Goal: Task Accomplishment & Management: Complete application form

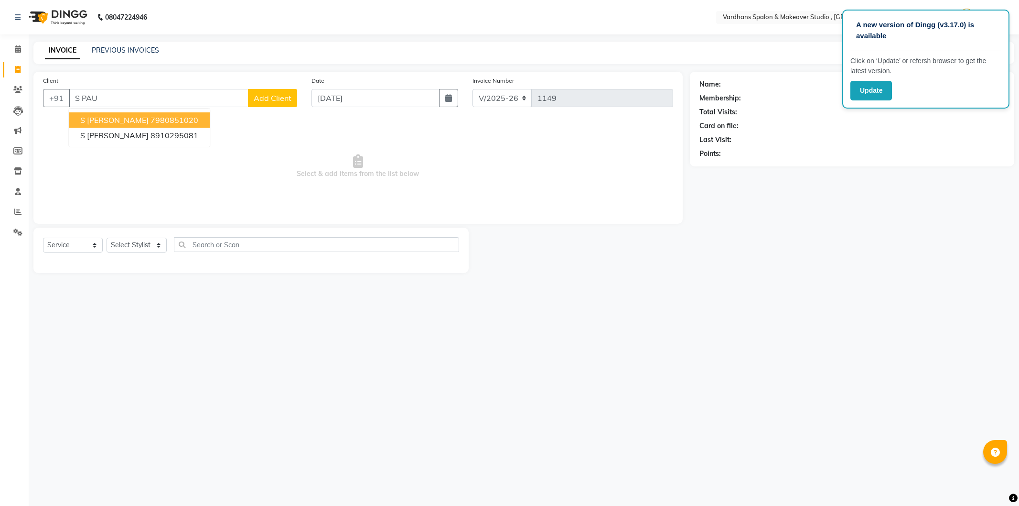
select select "6997"
select select "service"
click at [144, 98] on input "S PAU" at bounding box center [159, 98] width 180 height 18
type input "S"
click at [129, 122] on span "914360" at bounding box center [123, 120] width 29 height 10
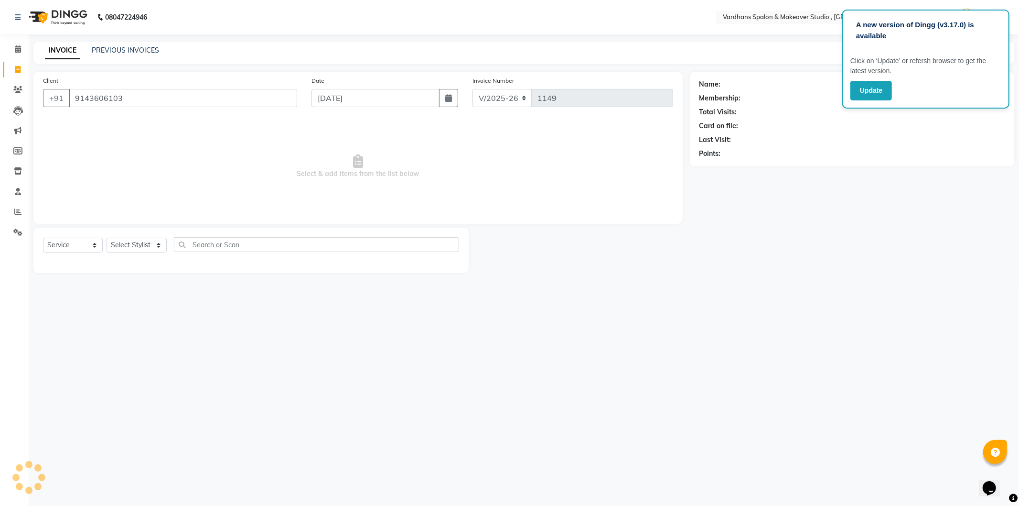
type input "9143606103"
click at [131, 250] on select "Select Stylist [PERSON_NAME] [PERSON_NAME] [PERSON_NAME] PIYA [PERSON_NAME] [PE…" at bounding box center [137, 245] width 60 height 15
select select "57431"
click at [107, 238] on select "Select Stylist [PERSON_NAME] [PERSON_NAME] [PERSON_NAME] PIYA [PERSON_NAME] [PE…" at bounding box center [137, 245] width 60 height 15
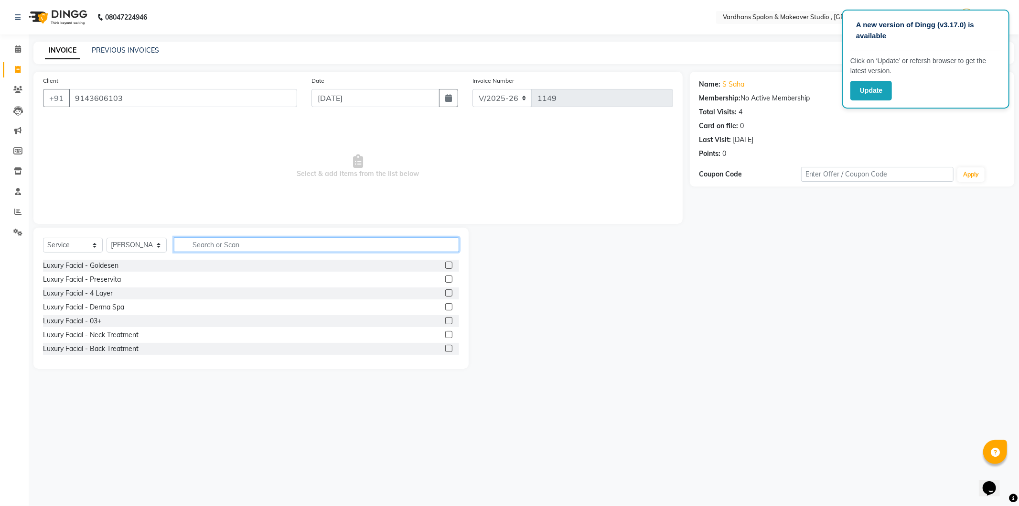
click at [207, 249] on input "text" at bounding box center [316, 244] width 285 height 15
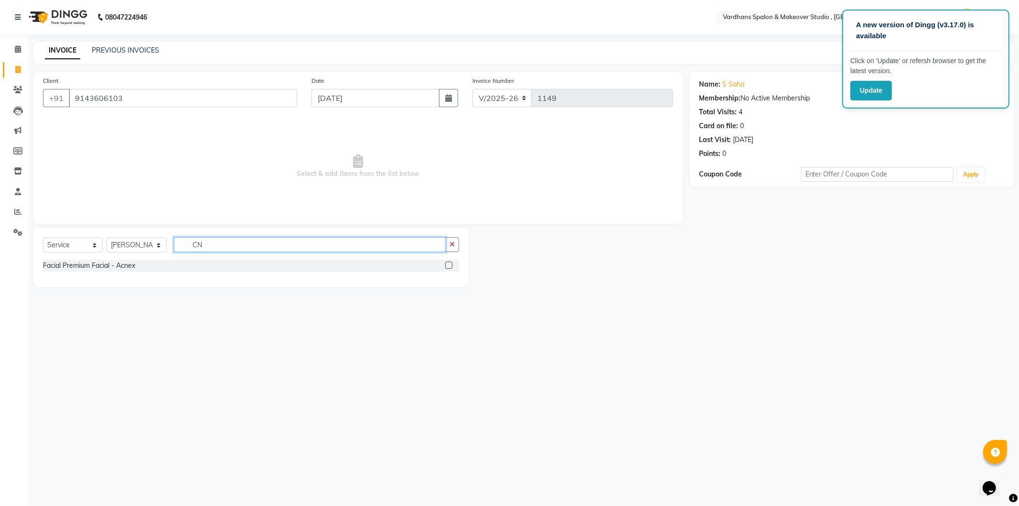
type input "C"
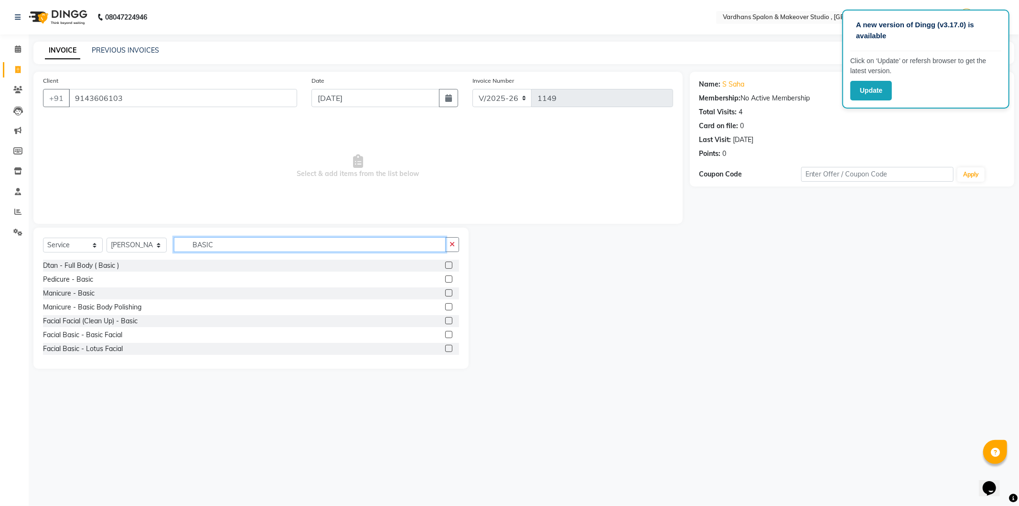
type input "BASIC"
click at [445, 322] on label at bounding box center [448, 320] width 7 height 7
click at [445, 322] on input "checkbox" at bounding box center [448, 321] width 6 height 6
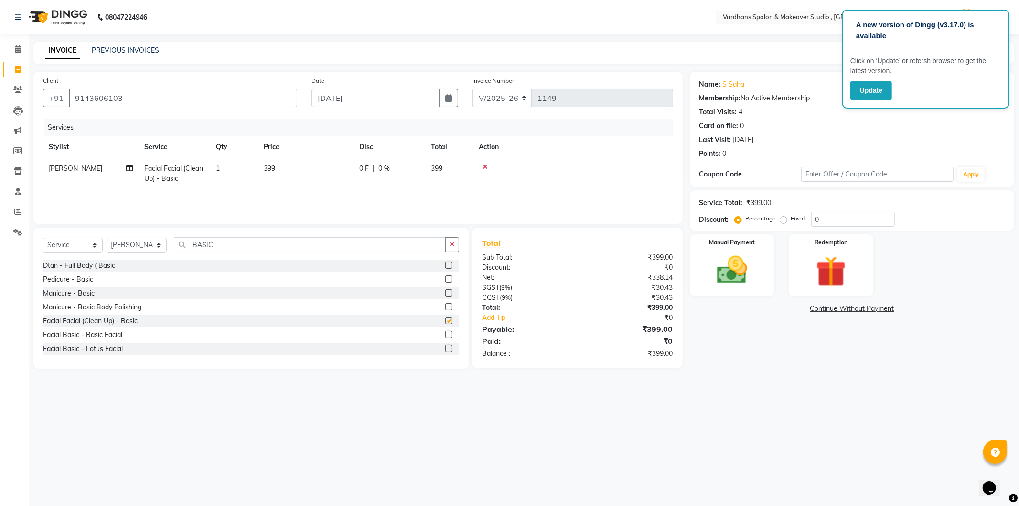
checkbox input "false"
click at [240, 244] on input "BASIC" at bounding box center [309, 244] width 271 height 15
type input "B"
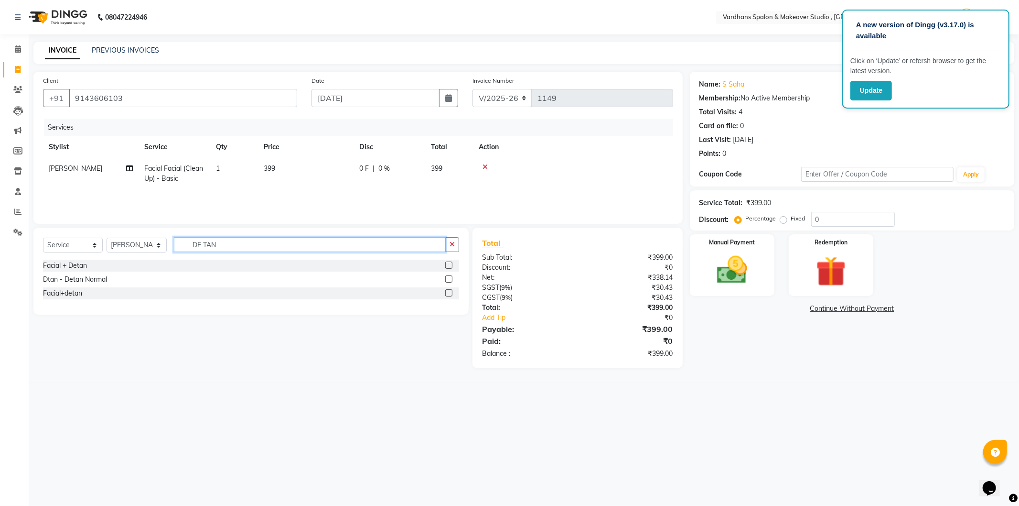
type input "DE TAN"
click at [452, 276] on label at bounding box center [448, 278] width 7 height 7
click at [452, 276] on input "checkbox" at bounding box center [448, 279] width 6 height 6
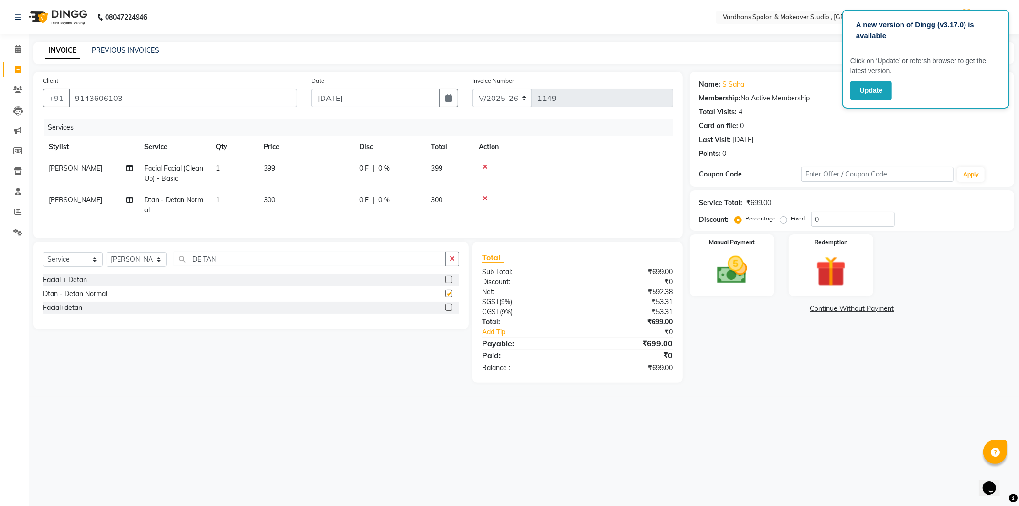
checkbox input "false"
click at [451, 262] on button "button" at bounding box center [452, 258] width 14 height 15
click at [126, 267] on select "Select Stylist [PERSON_NAME] [PERSON_NAME] [PERSON_NAME] PIYA [PERSON_NAME] [PE…" at bounding box center [137, 259] width 60 height 15
select select "89687"
click at [107, 260] on select "Select Stylist [PERSON_NAME] [PERSON_NAME] [PERSON_NAME] PIYA [PERSON_NAME] [PE…" at bounding box center [137, 259] width 60 height 15
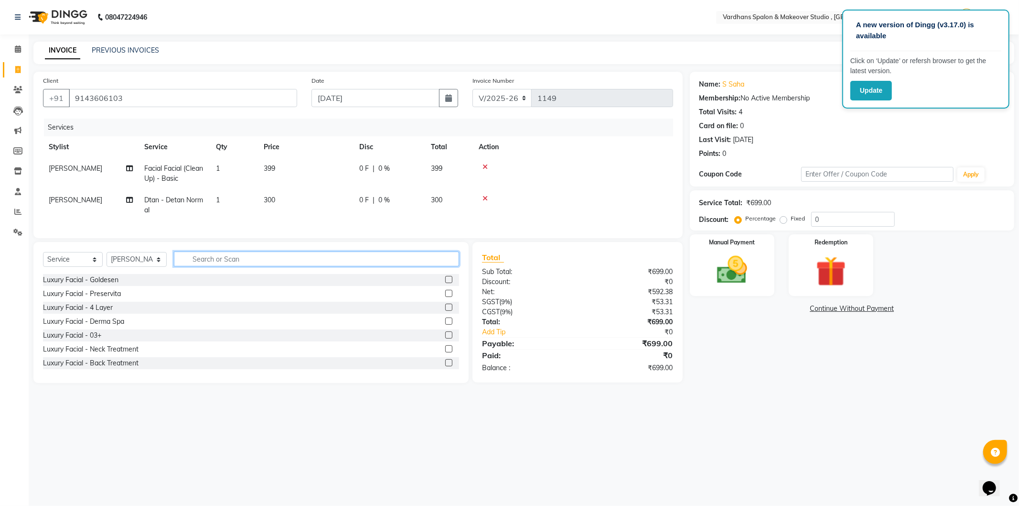
click at [242, 263] on input "text" at bounding box center [316, 258] width 285 height 15
type input "HAIR CUT"
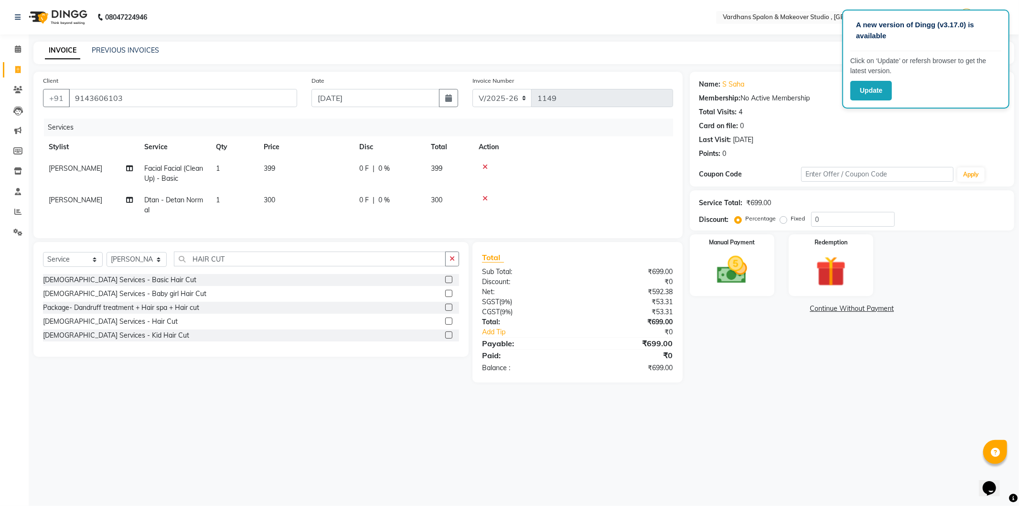
click at [447, 325] on label at bounding box center [448, 320] width 7 height 7
click at [447, 325] on input "checkbox" at bounding box center [448, 321] width 6 height 6
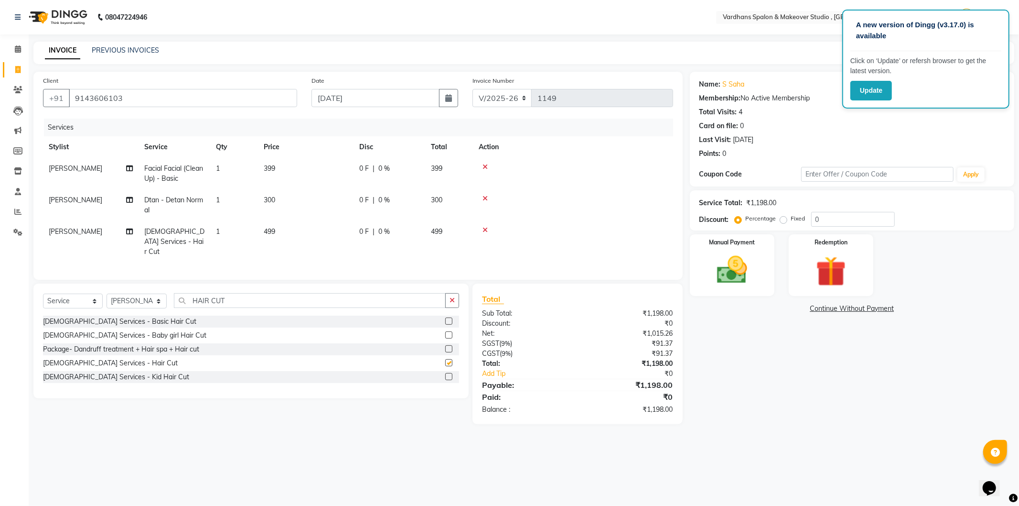
checkbox input "false"
drag, startPoint x: 279, startPoint y: 228, endPoint x: 317, endPoint y: 232, distance: 38.5
click at [279, 229] on td "499" at bounding box center [306, 242] width 96 height 42
select select "89687"
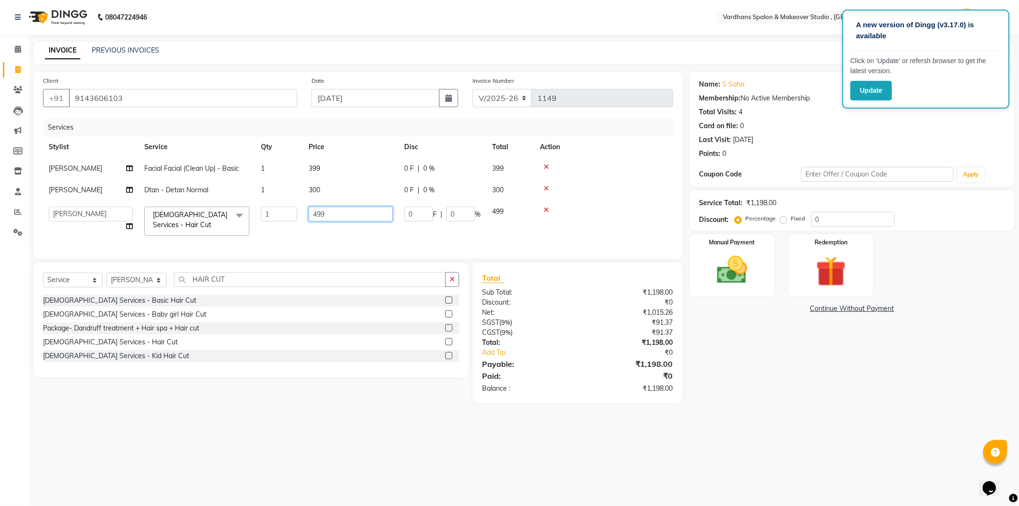
click at [338, 208] on input "499" at bounding box center [351, 213] width 84 height 15
type input "4"
type input "249"
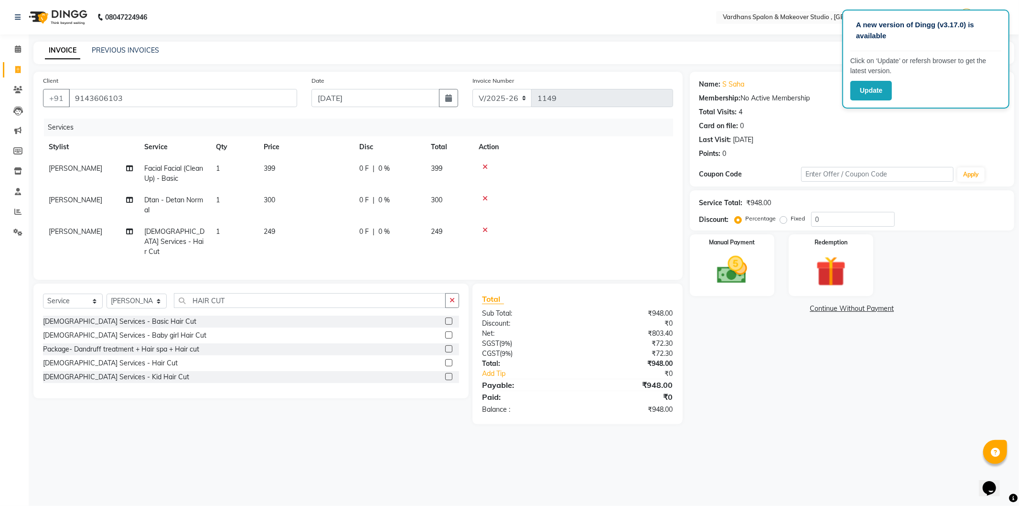
click at [780, 410] on main "INVOICE PREVIOUS INVOICES Create New Save Client [PHONE_NUMBER] Date [DATE] Inv…" at bounding box center [524, 240] width 991 height 397
click at [743, 249] on div "Manual Payment" at bounding box center [732, 265] width 88 height 64
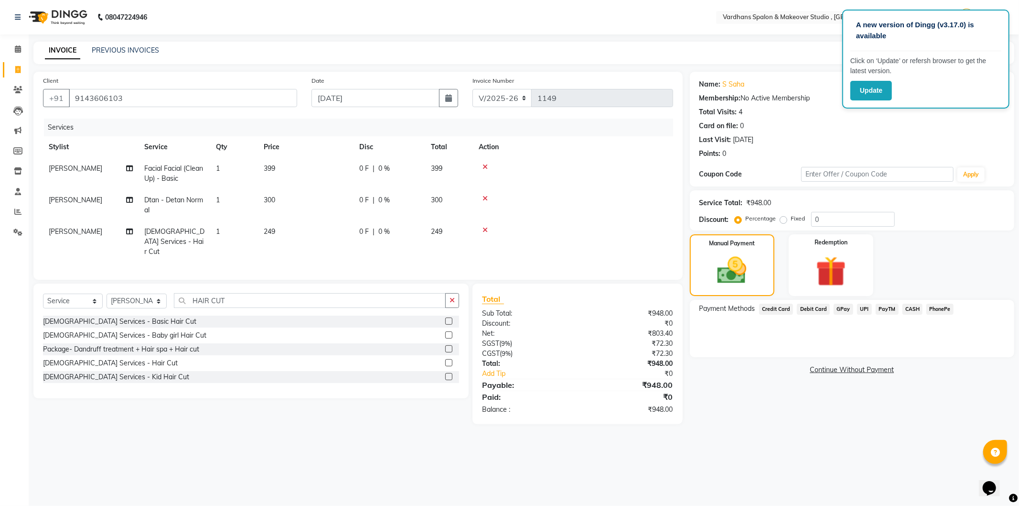
click at [863, 308] on span "UPI" at bounding box center [864, 308] width 15 height 11
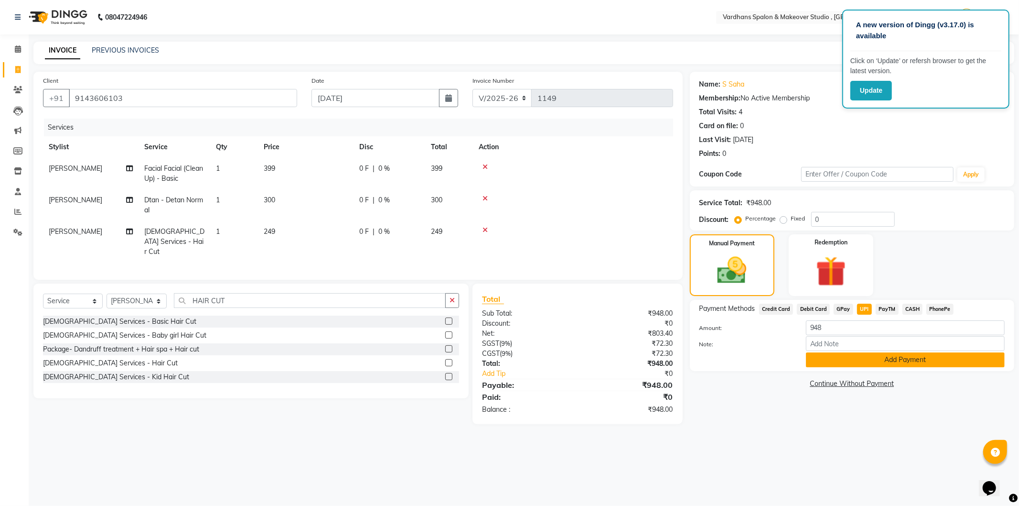
click at [890, 361] on button "Add Payment" at bounding box center [905, 359] width 199 height 15
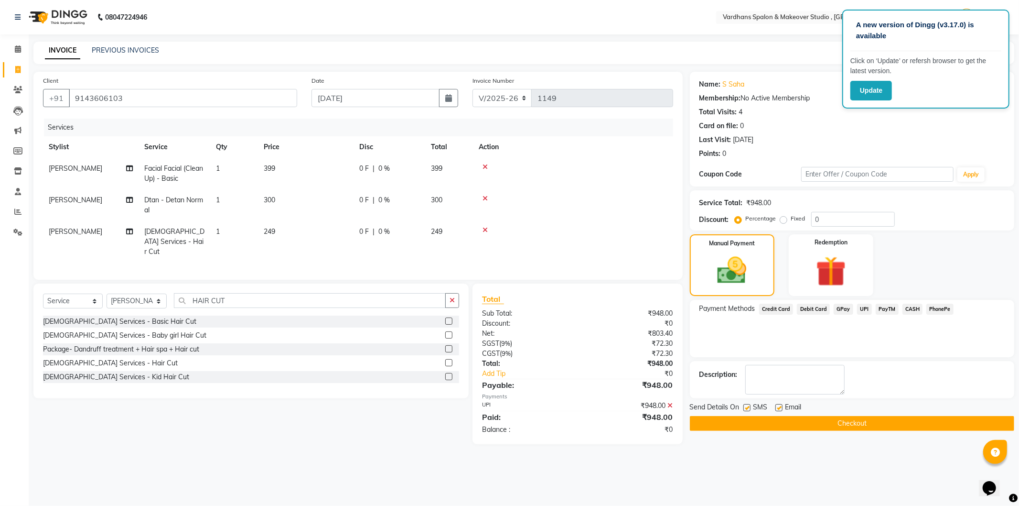
click at [870, 423] on button "Checkout" at bounding box center [852, 423] width 325 height 15
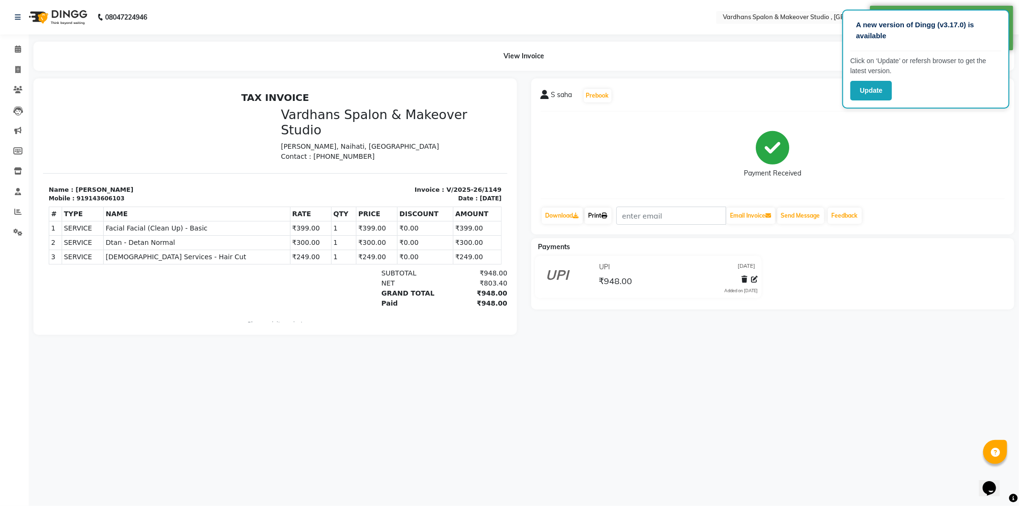
click at [603, 220] on link "Print" at bounding box center [598, 215] width 27 height 16
click at [13, 72] on span at bounding box center [18, 70] width 17 height 11
select select "service"
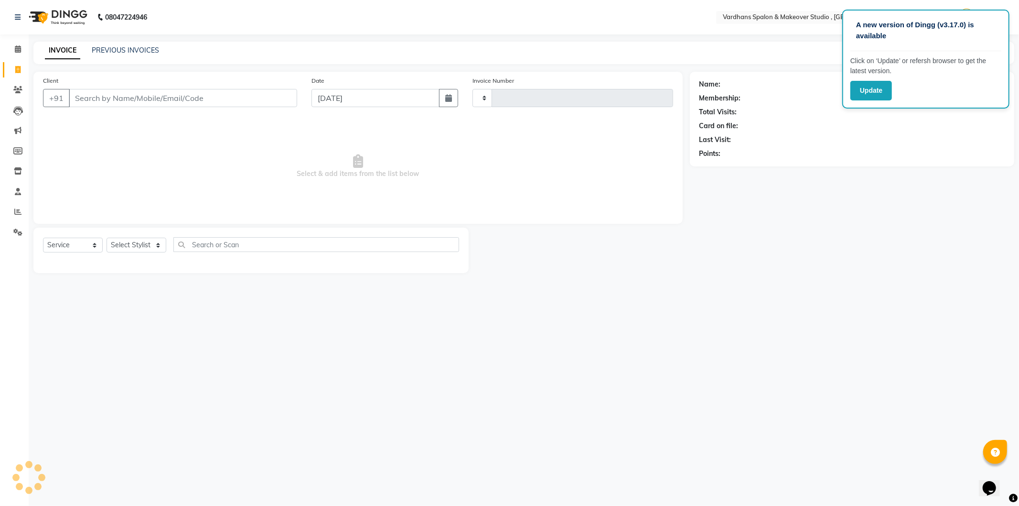
type input "1150"
select select "6997"
